Goal: Task Accomplishment & Management: Manage account settings

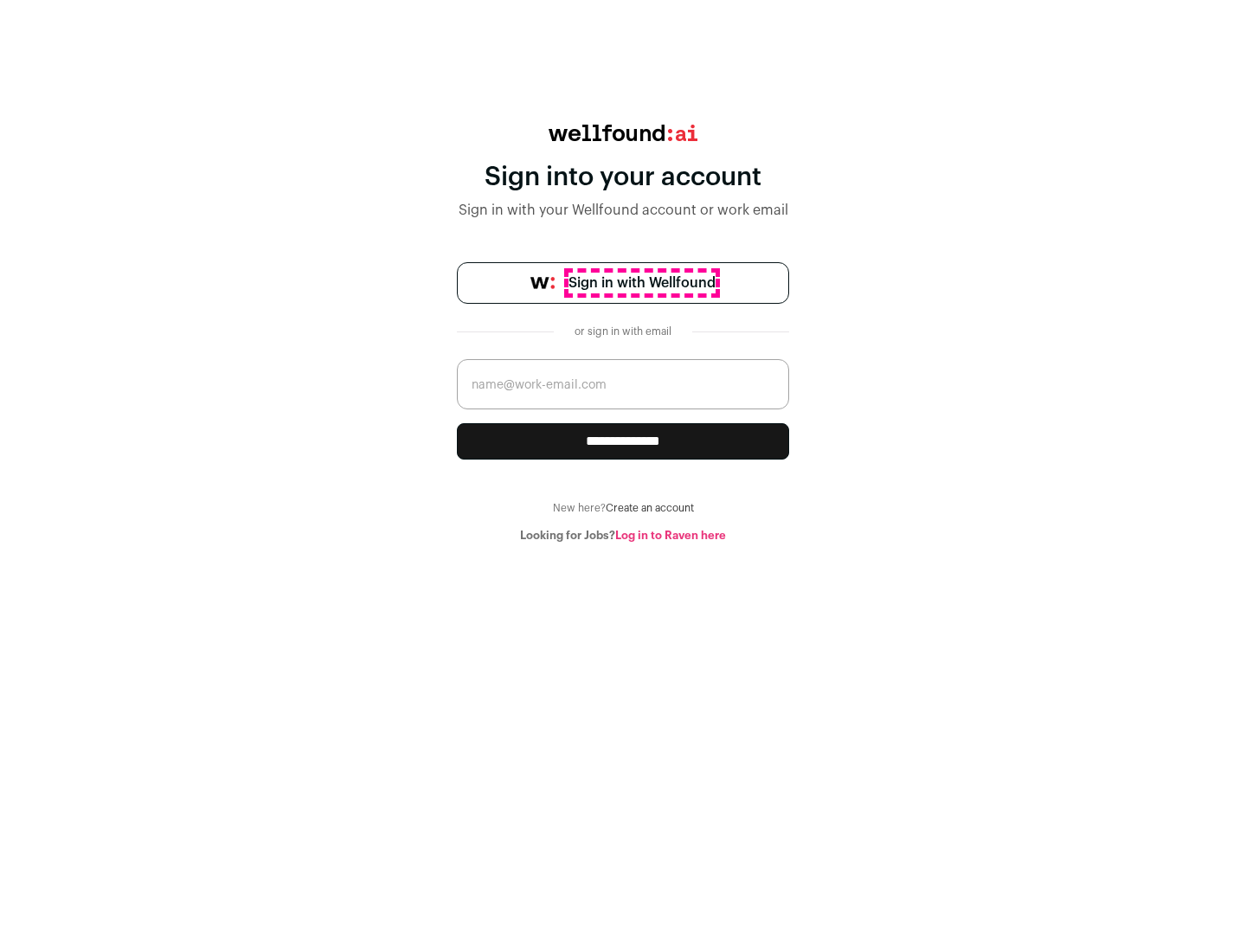
click at [641, 283] on span "Sign in with Wellfound" at bounding box center [642, 283] width 148 height 20
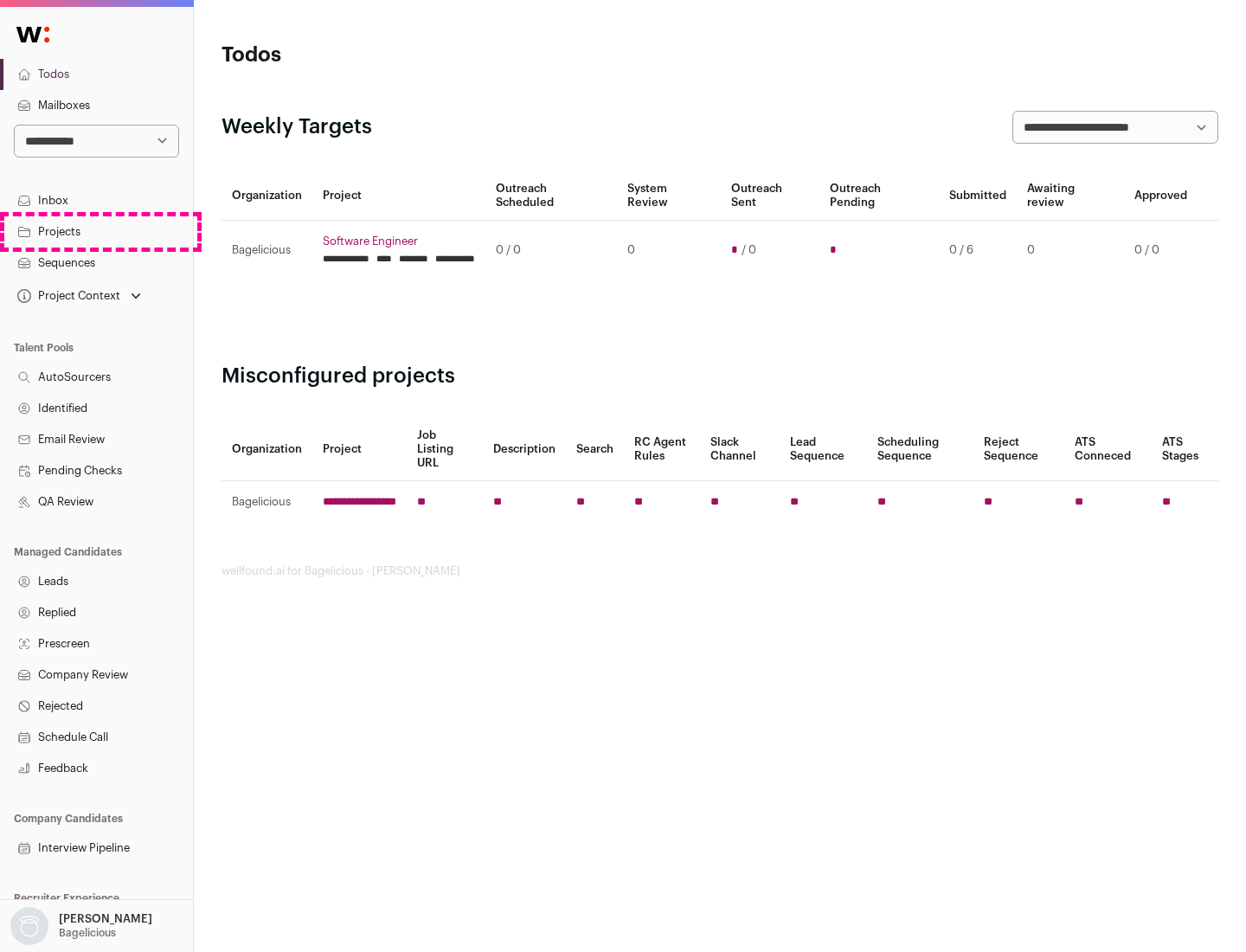
click at [96, 231] on link "Projects" at bounding box center [96, 232] width 193 height 32
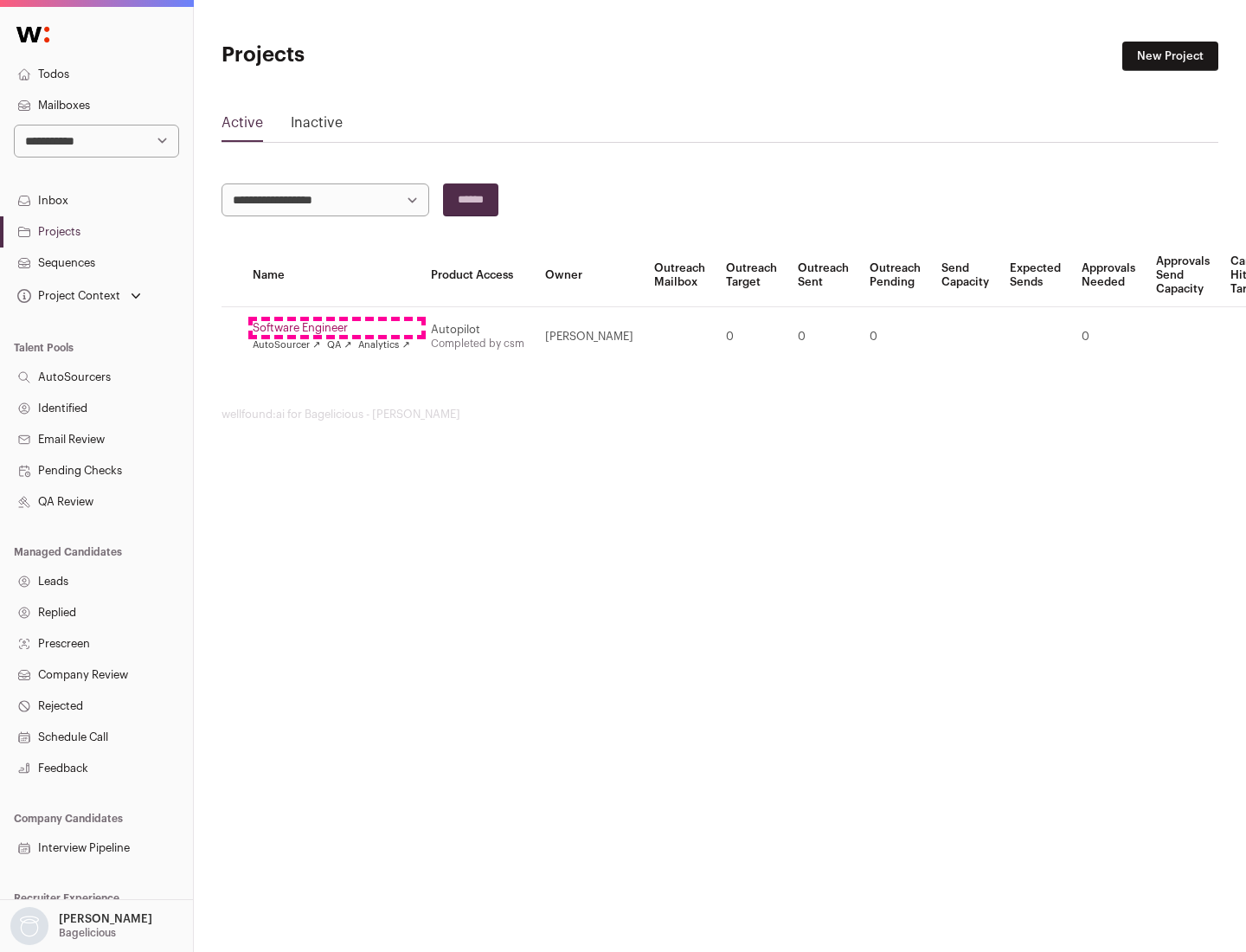
click at [337, 328] on link "Software Engineer" at bounding box center [331, 328] width 158 height 14
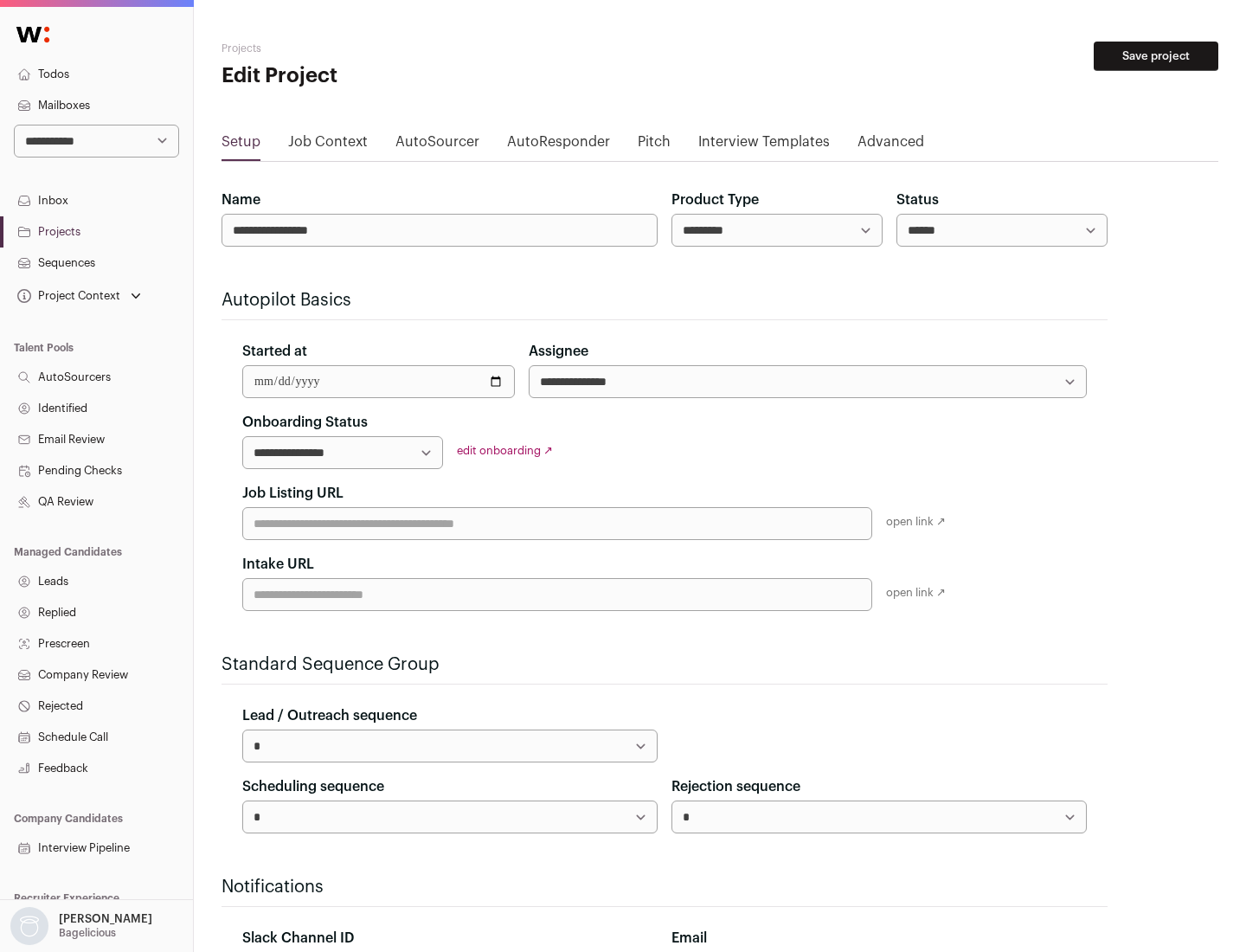
click at [1156, 57] on button "Save project" at bounding box center [1156, 57] width 124 height 30
